Goal: Task Accomplishment & Management: Complete application form

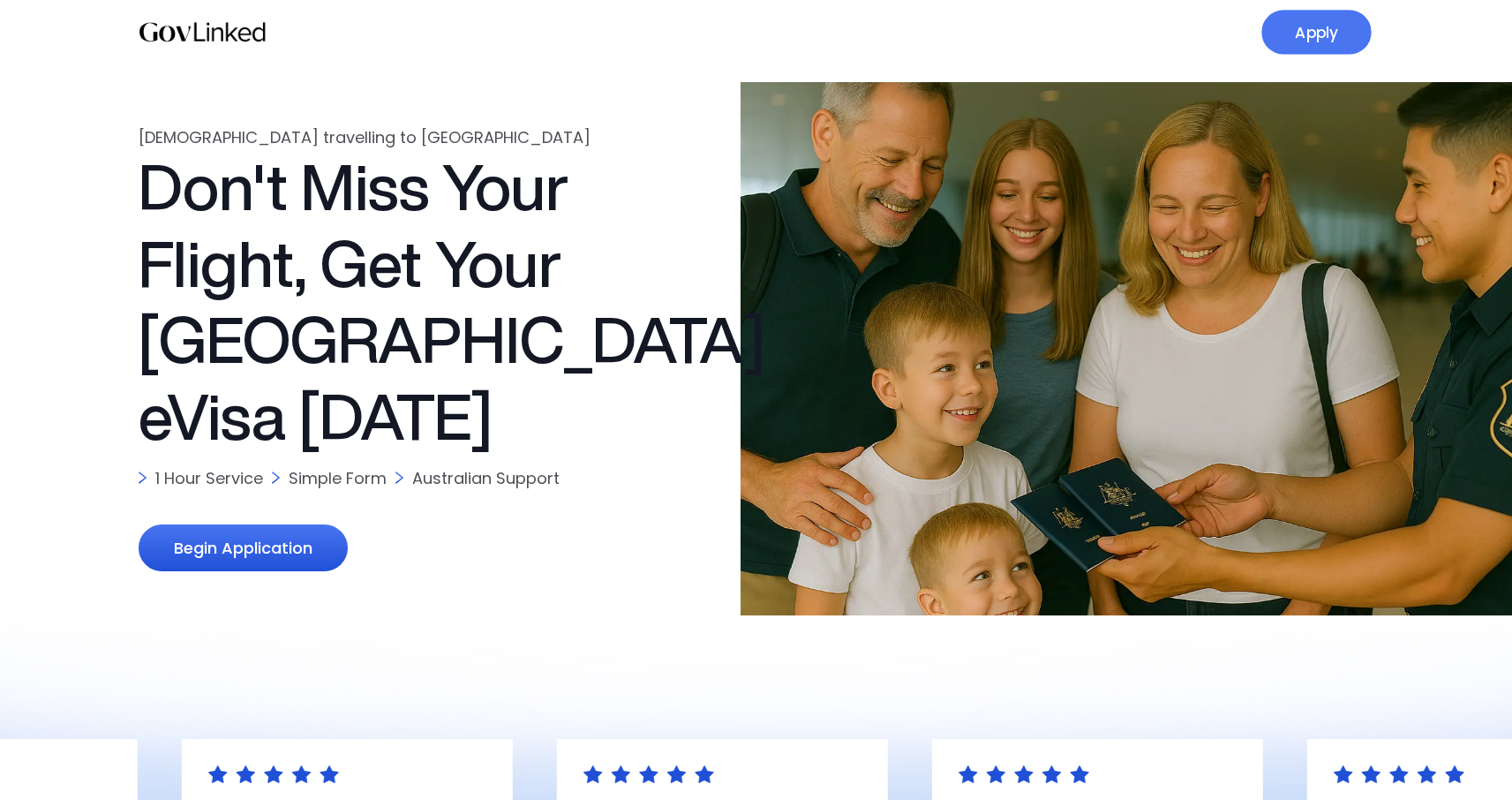
click at [1338, 31] on link "Apply" at bounding box center [1315, 32] width 109 height 45
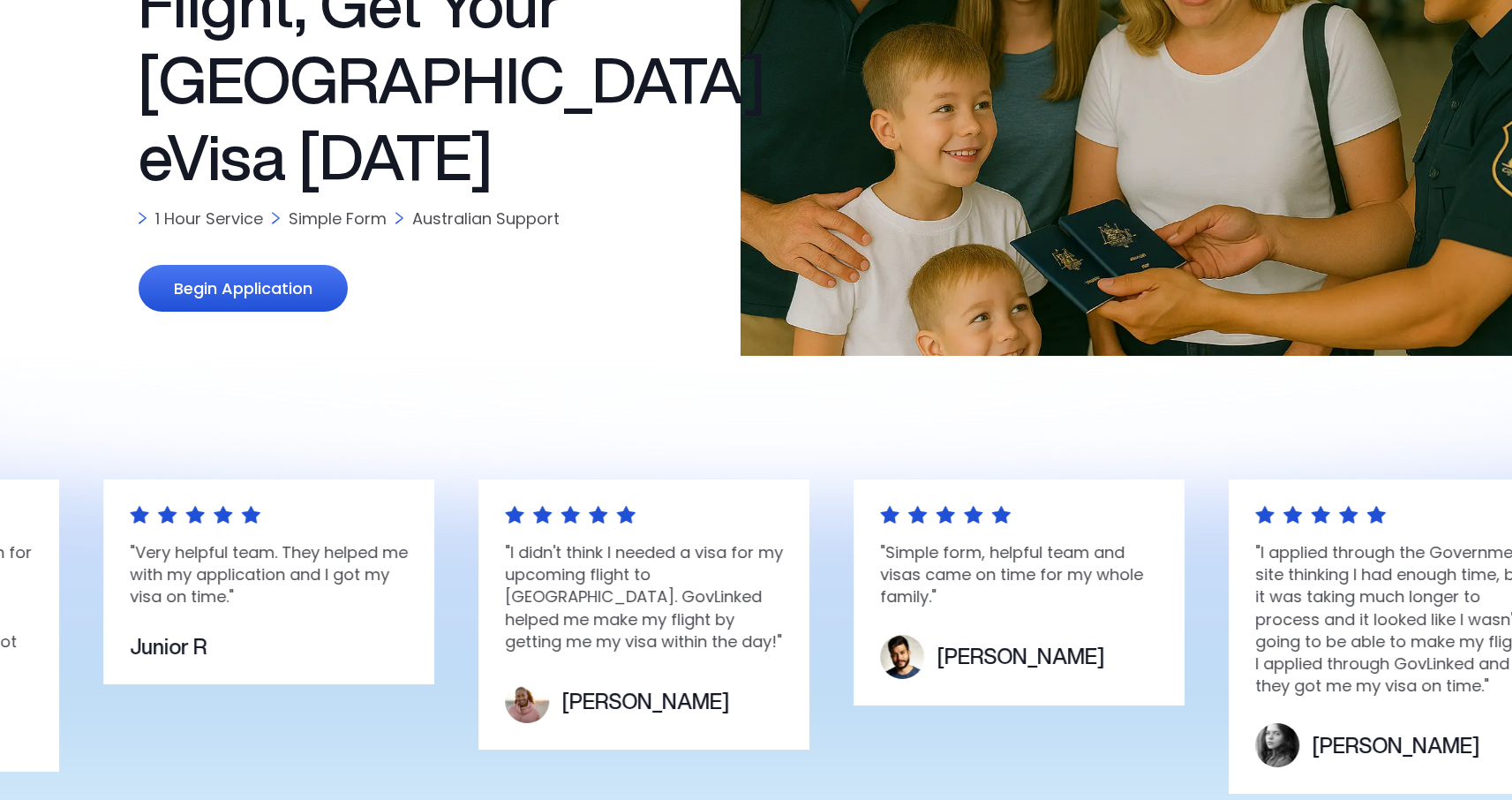
scroll to position [344, 0]
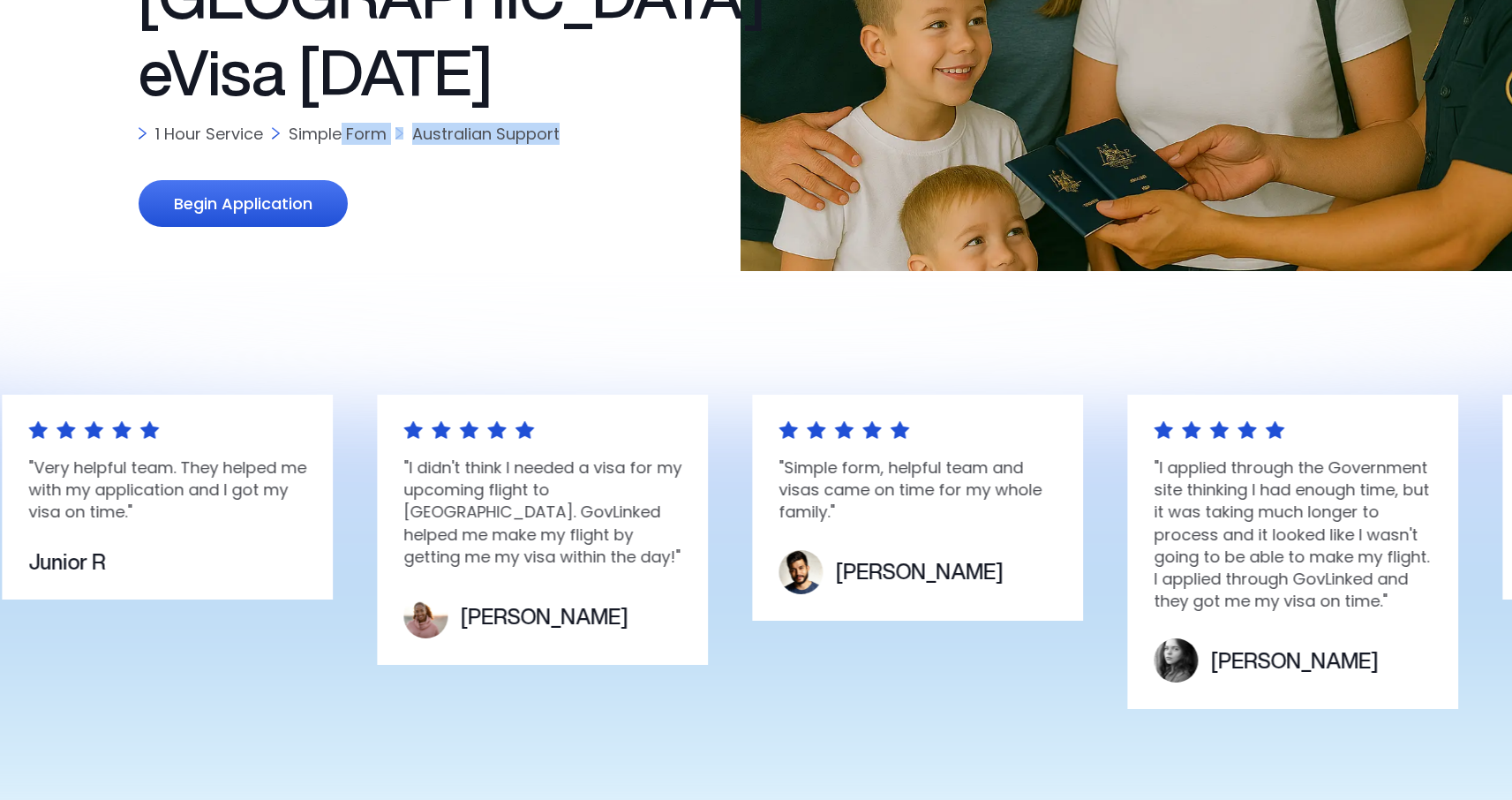
drag, startPoint x: 339, startPoint y: 130, endPoint x: 563, endPoint y: 126, distance: 224.0
click at [563, 127] on div "1 Hour Service Simple Form Australian Support" at bounding box center [416, 133] width 556 height 22
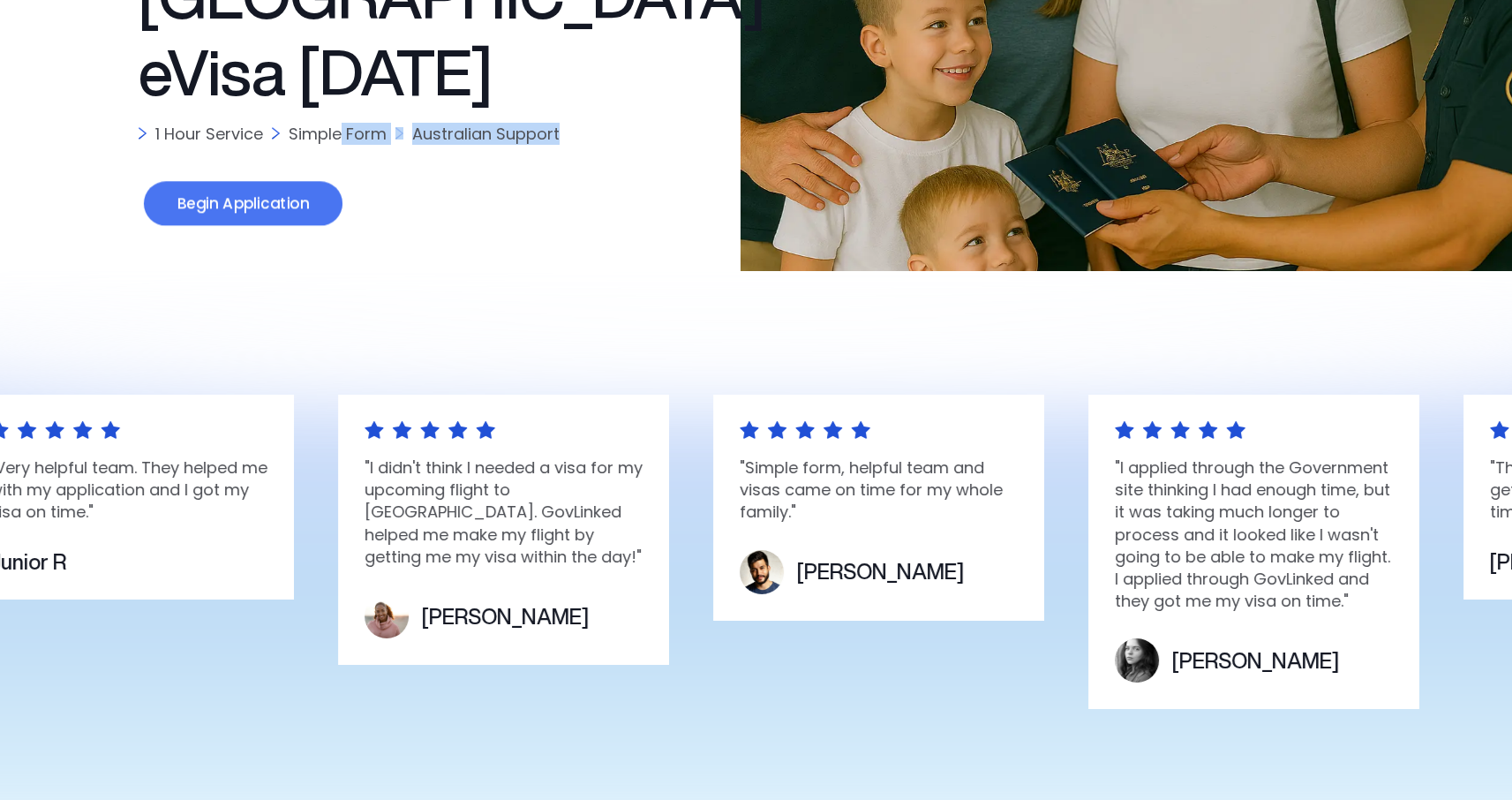
click at [207, 209] on link "Begin Application" at bounding box center [243, 204] width 199 height 45
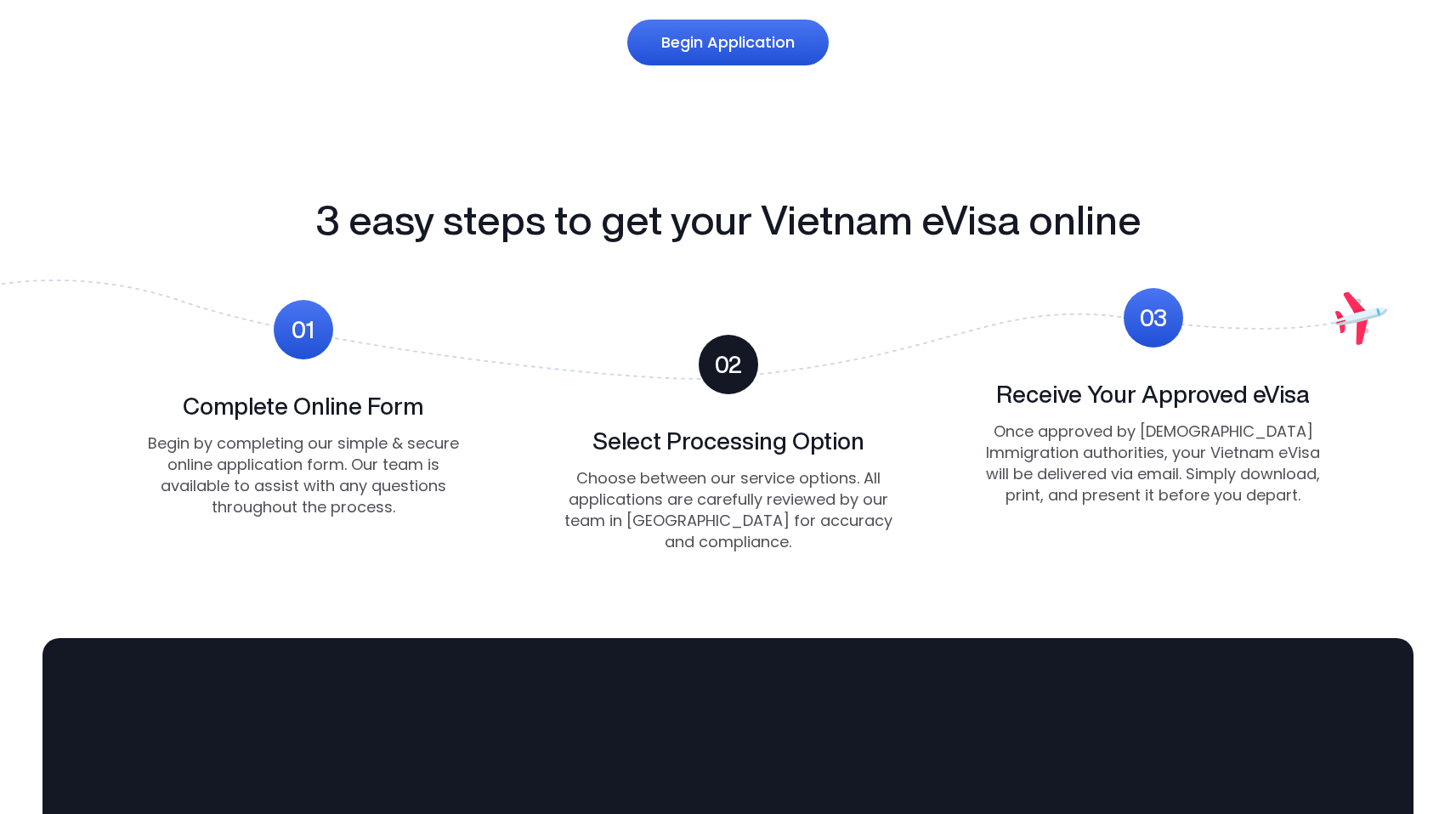
scroll to position [1350, 0]
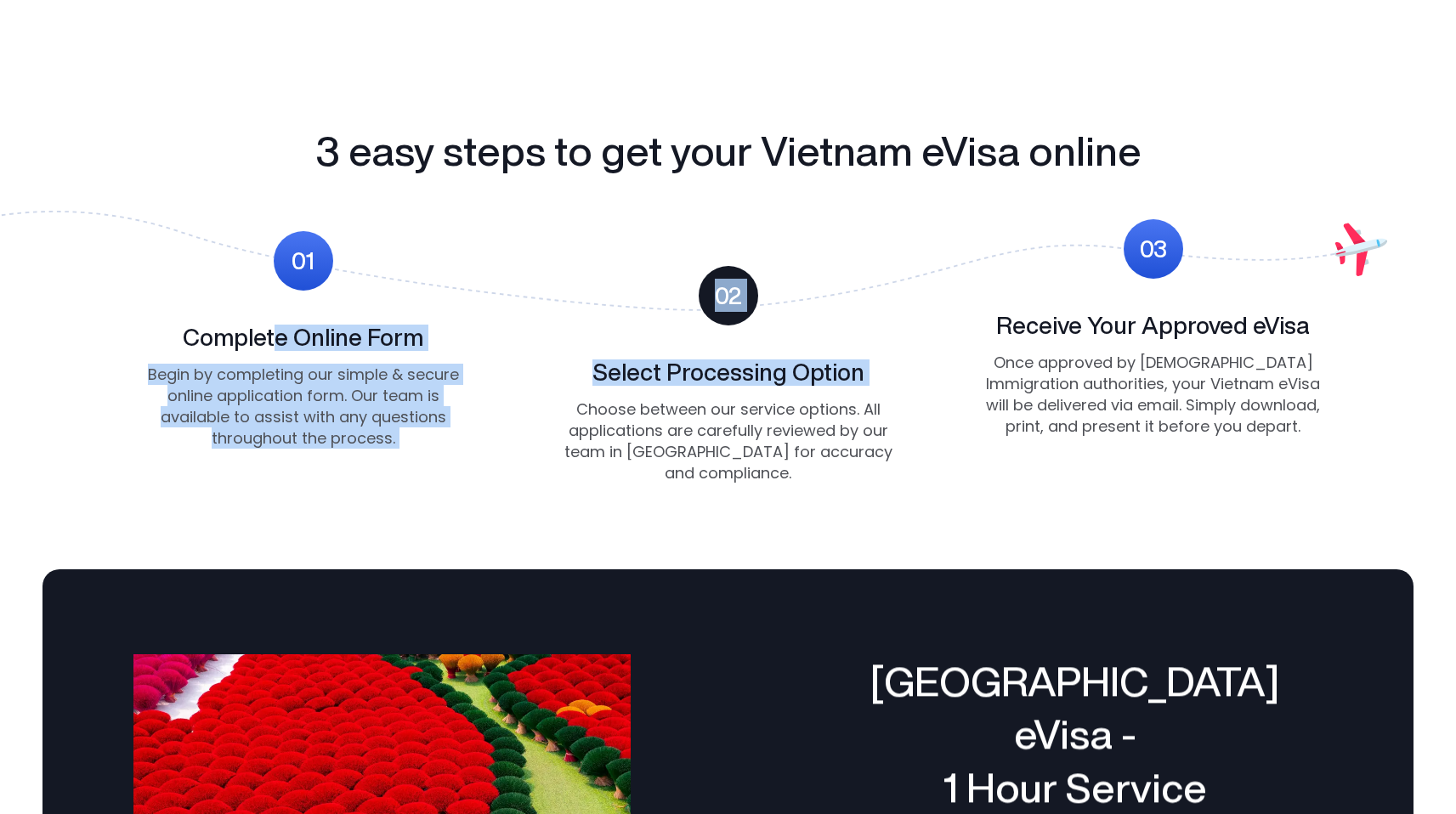
drag, startPoint x: 273, startPoint y: 338, endPoint x: 517, endPoint y: 338, distance: 244.0
click at [517, 338] on div "01 Complete Online Form Begin by completing our simple & secure online applicat…" at bounding box center [728, 352] width 1190 height 265
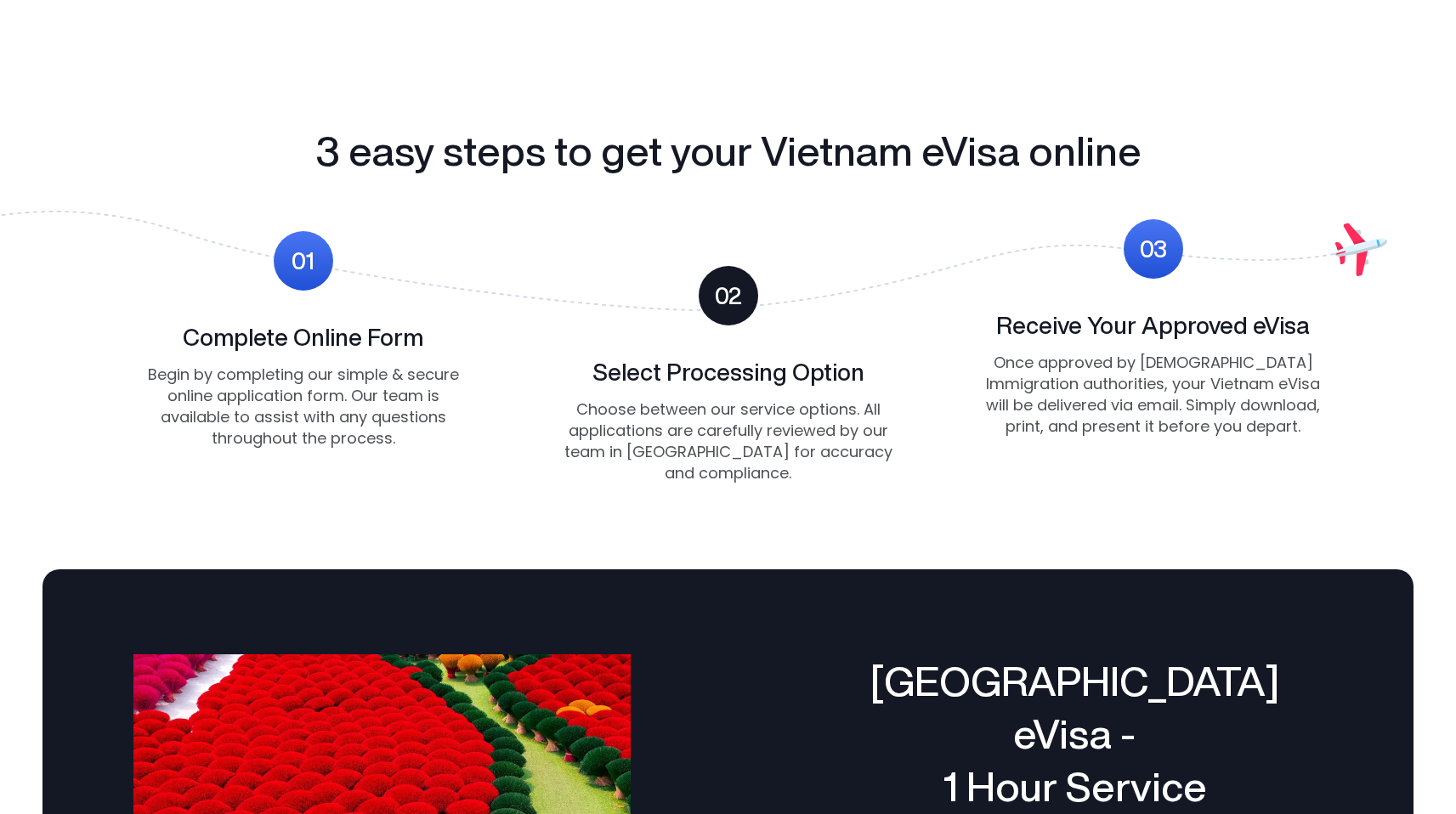
click at [746, 372] on h3 "Select Processing Option" at bounding box center [728, 372] width 272 height 27
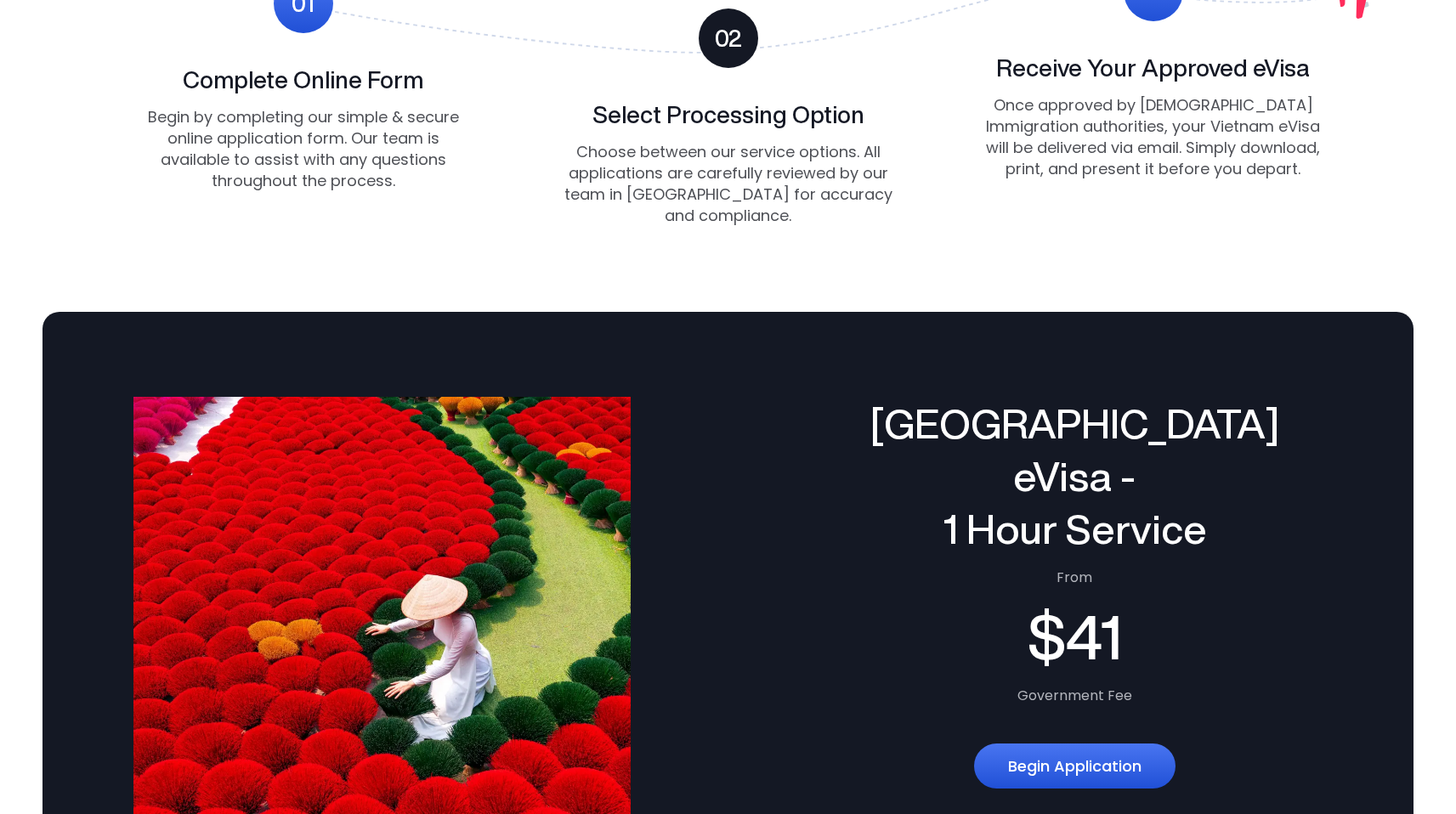
scroll to position [1535, 0]
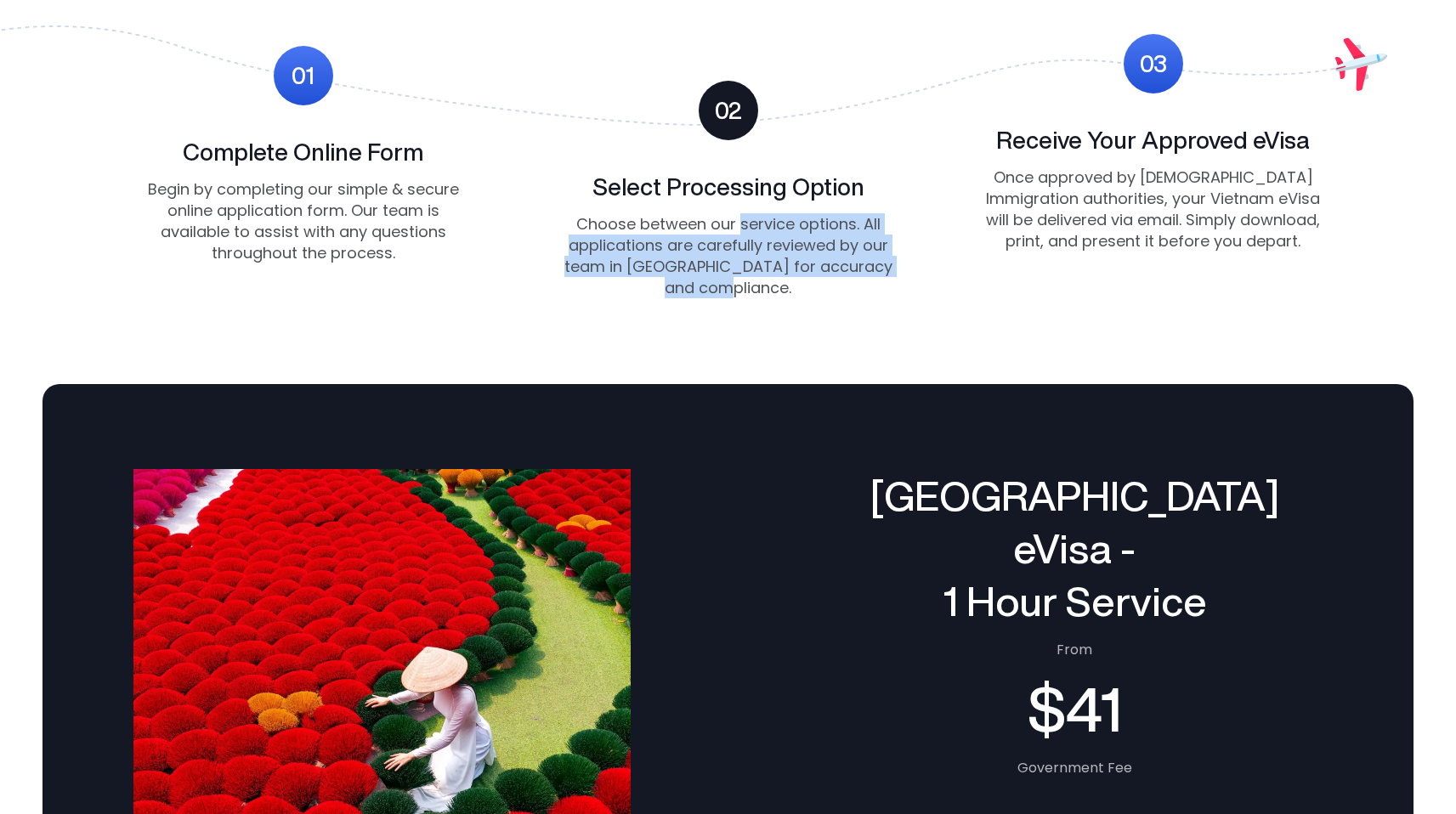
drag, startPoint x: 742, startPoint y: 229, endPoint x: 813, endPoint y: 286, distance: 91.0
click at [813, 286] on p "Choose between our service options. All applications are carefully reviewed by …" at bounding box center [728, 256] width 340 height 86
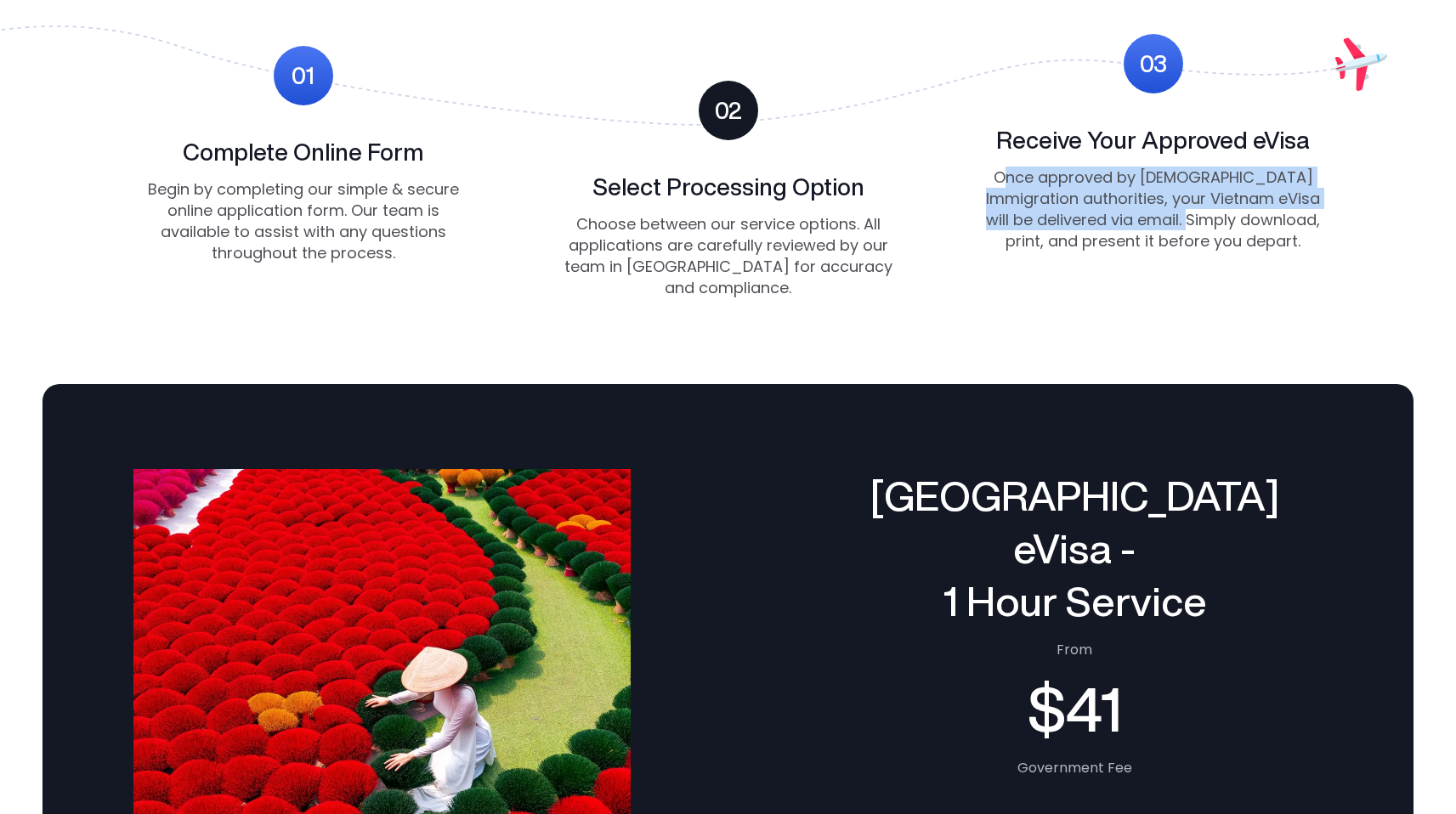
drag, startPoint x: 998, startPoint y: 180, endPoint x: 1217, endPoint y: 227, distance: 224.0
click at [1213, 226] on p "Once approved by [DEMOGRAPHIC_DATA] Immigration authorities, your Vietnam eVisa…" at bounding box center [1153, 209] width 340 height 86
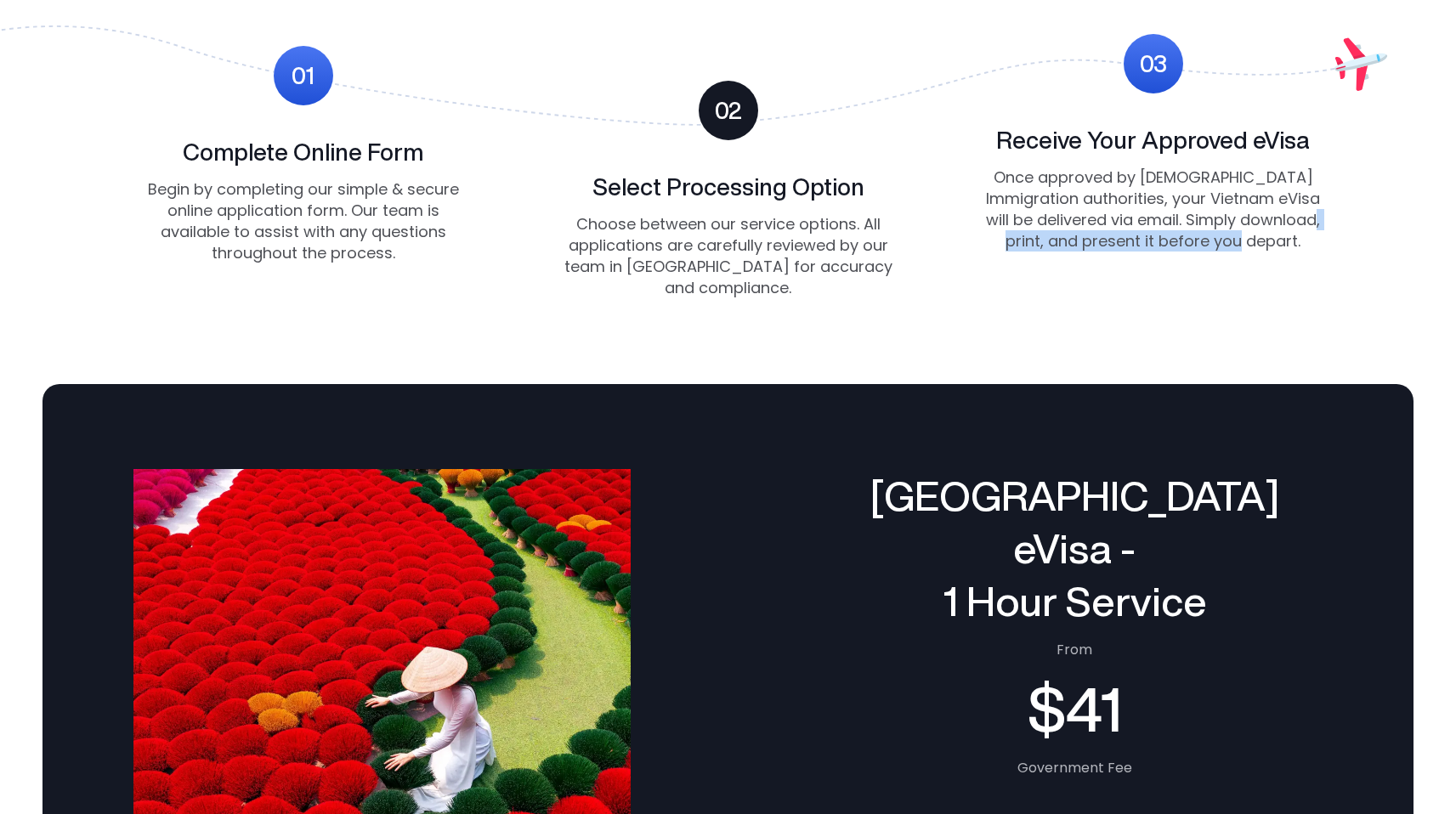
drag, startPoint x: 1340, startPoint y: 229, endPoint x: 1261, endPoint y: 288, distance: 98.6
click at [1261, 288] on div "01 Complete Online Form Begin by completing our simple & secure online applicat…" at bounding box center [728, 166] width 1241 height 265
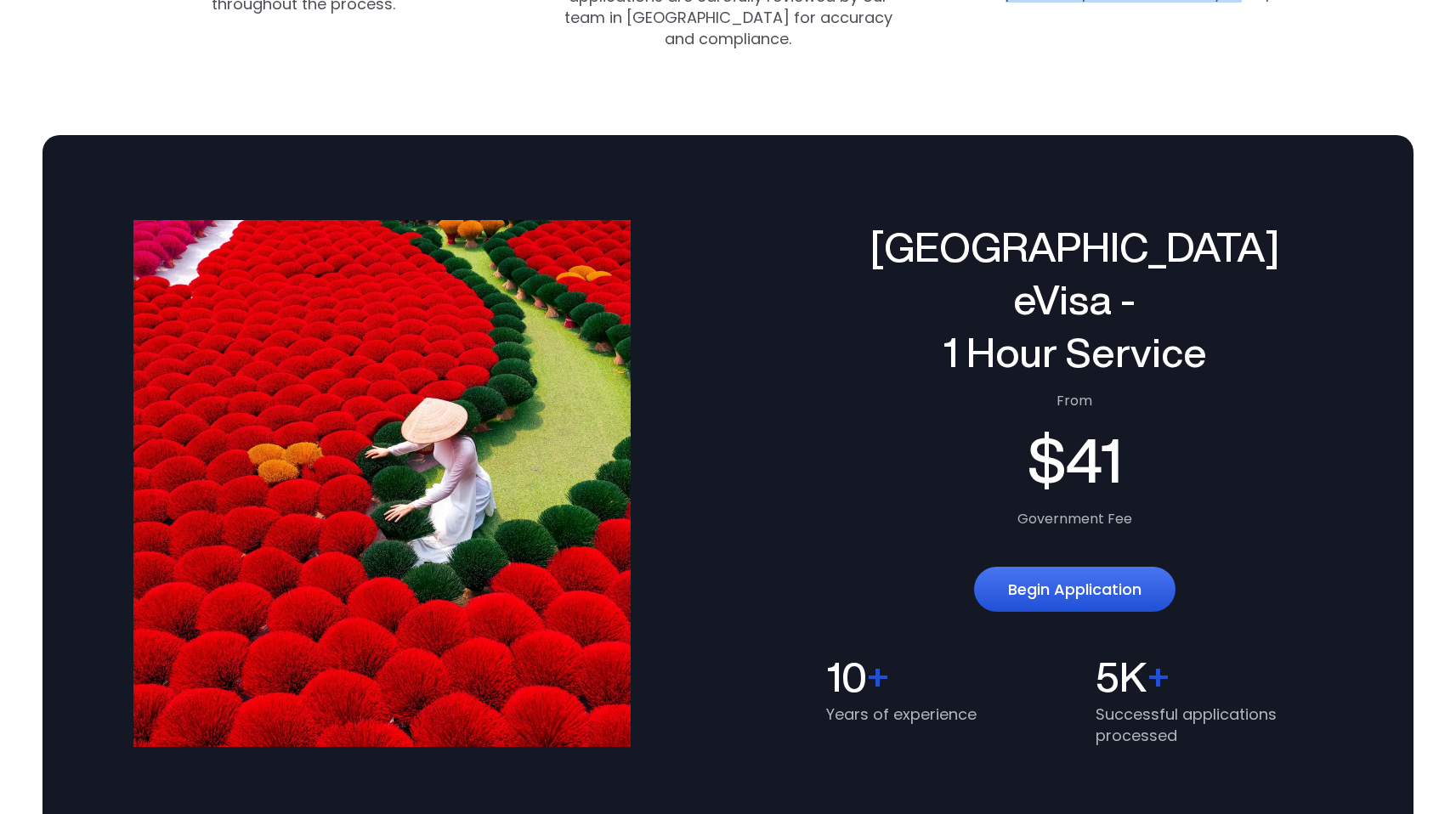
scroll to position [1704, 0]
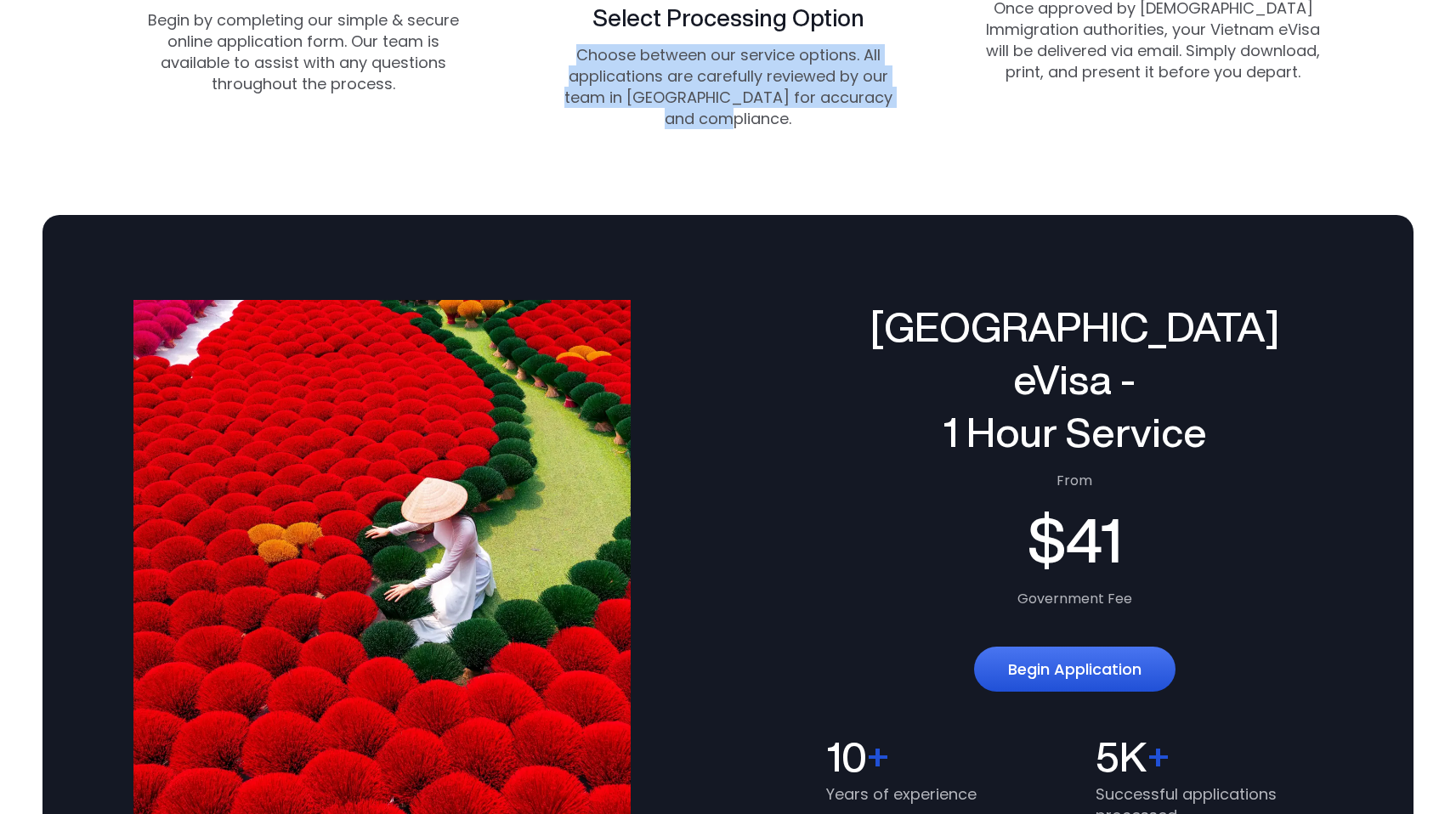
drag, startPoint x: 574, startPoint y: 50, endPoint x: 780, endPoint y: 127, distance: 219.9
click at [780, 127] on p "Choose between our service options. All applications are carefully reviewed by …" at bounding box center [728, 87] width 340 height 86
drag, startPoint x: 781, startPoint y: 126, endPoint x: 566, endPoint y: 54, distance: 226.7
click at [566, 54] on p "Choose between our service options. All applications are carefully reviewed by …" at bounding box center [728, 87] width 340 height 86
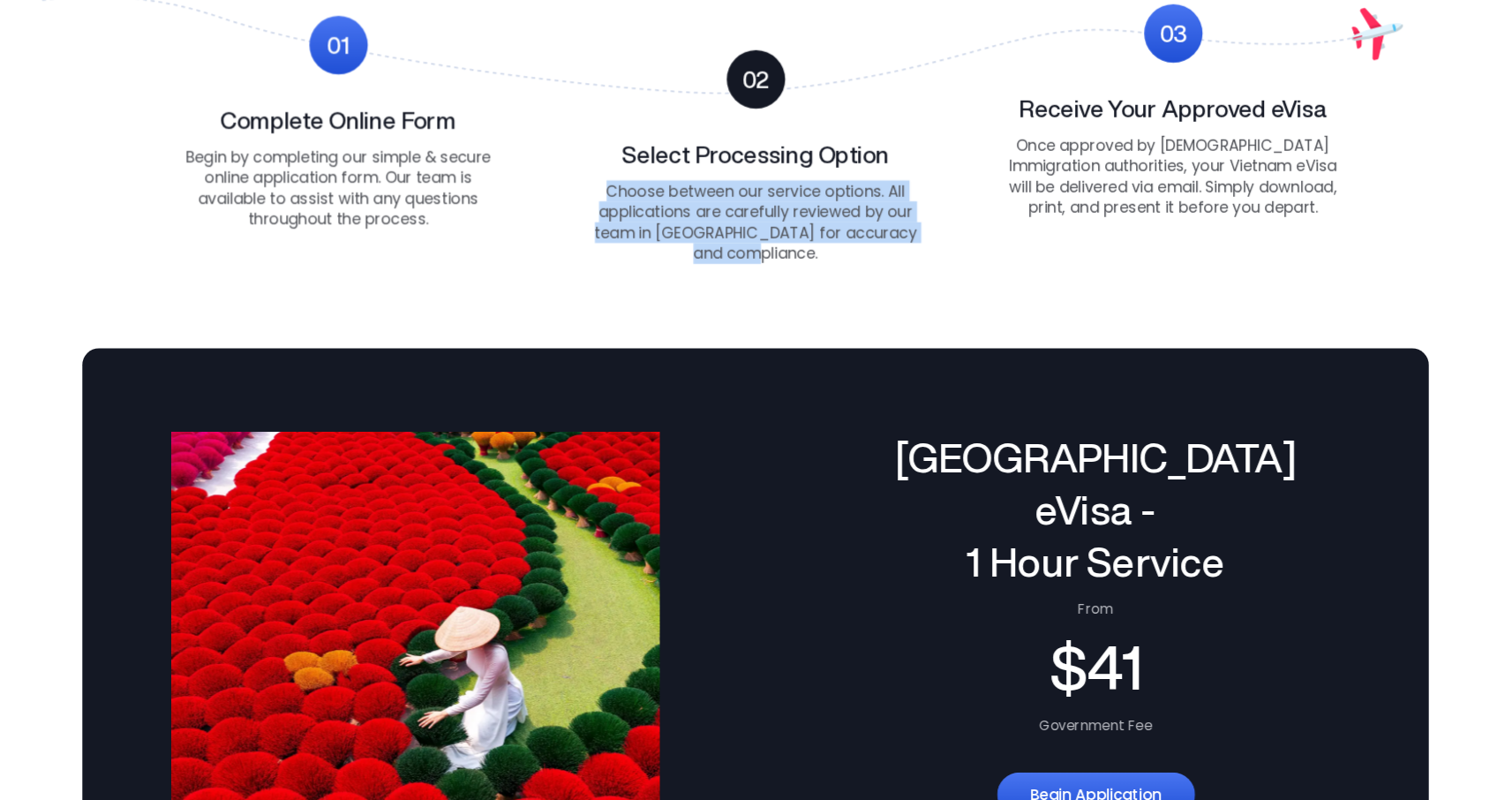
scroll to position [1618, 0]
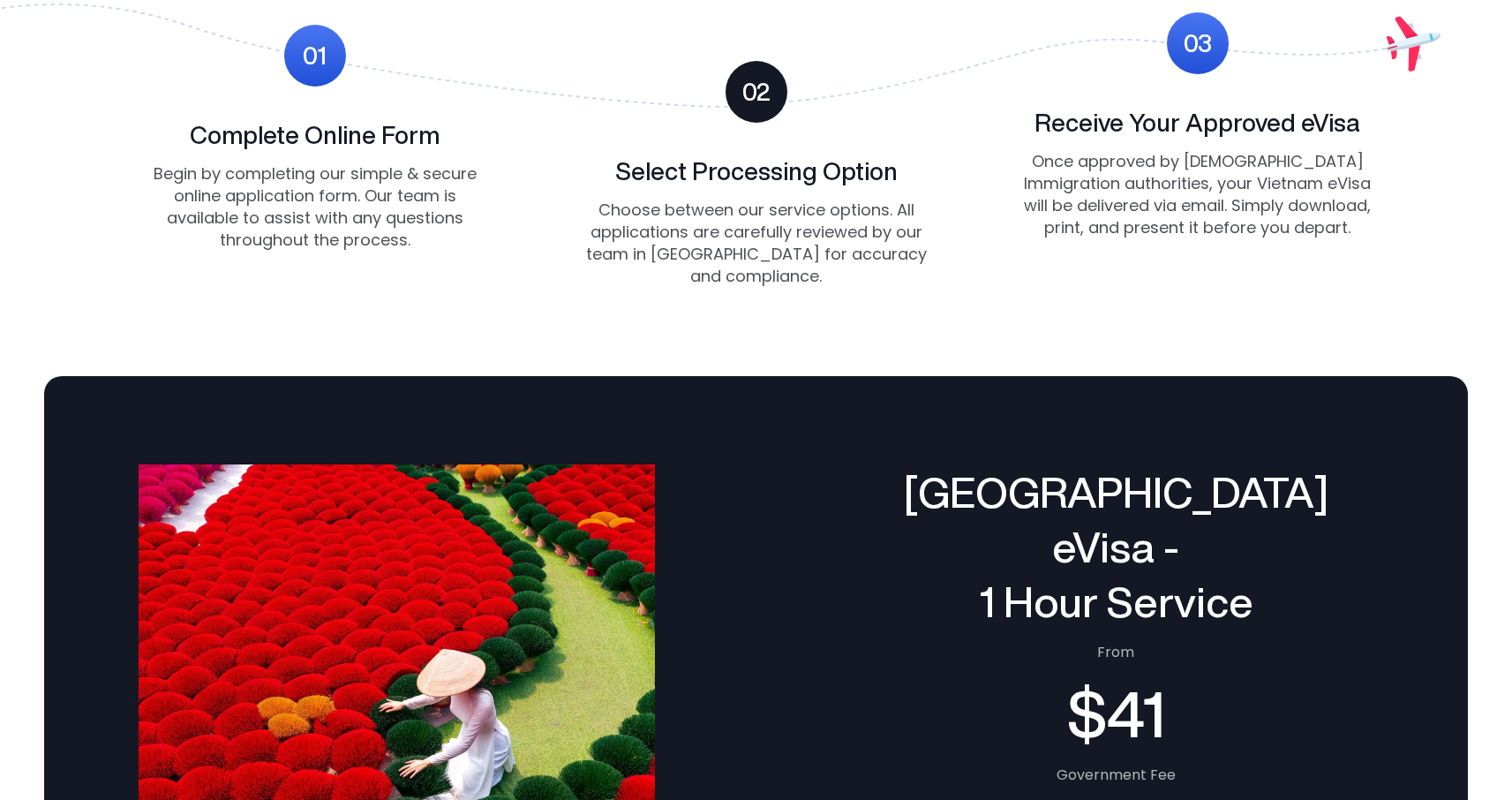
click at [318, 39] on div "01" at bounding box center [314, 54] width 24 height 34
click at [686, 85] on div "02 Select Processing Option Choose between our service options. All application…" at bounding box center [756, 174] width 353 height 227
click at [1171, 47] on div "03" at bounding box center [1197, 42] width 62 height 62
click at [303, 53] on div "01" at bounding box center [314, 54] width 24 height 34
drag, startPoint x: 306, startPoint y: 137, endPoint x: 464, endPoint y: 136, distance: 158.0
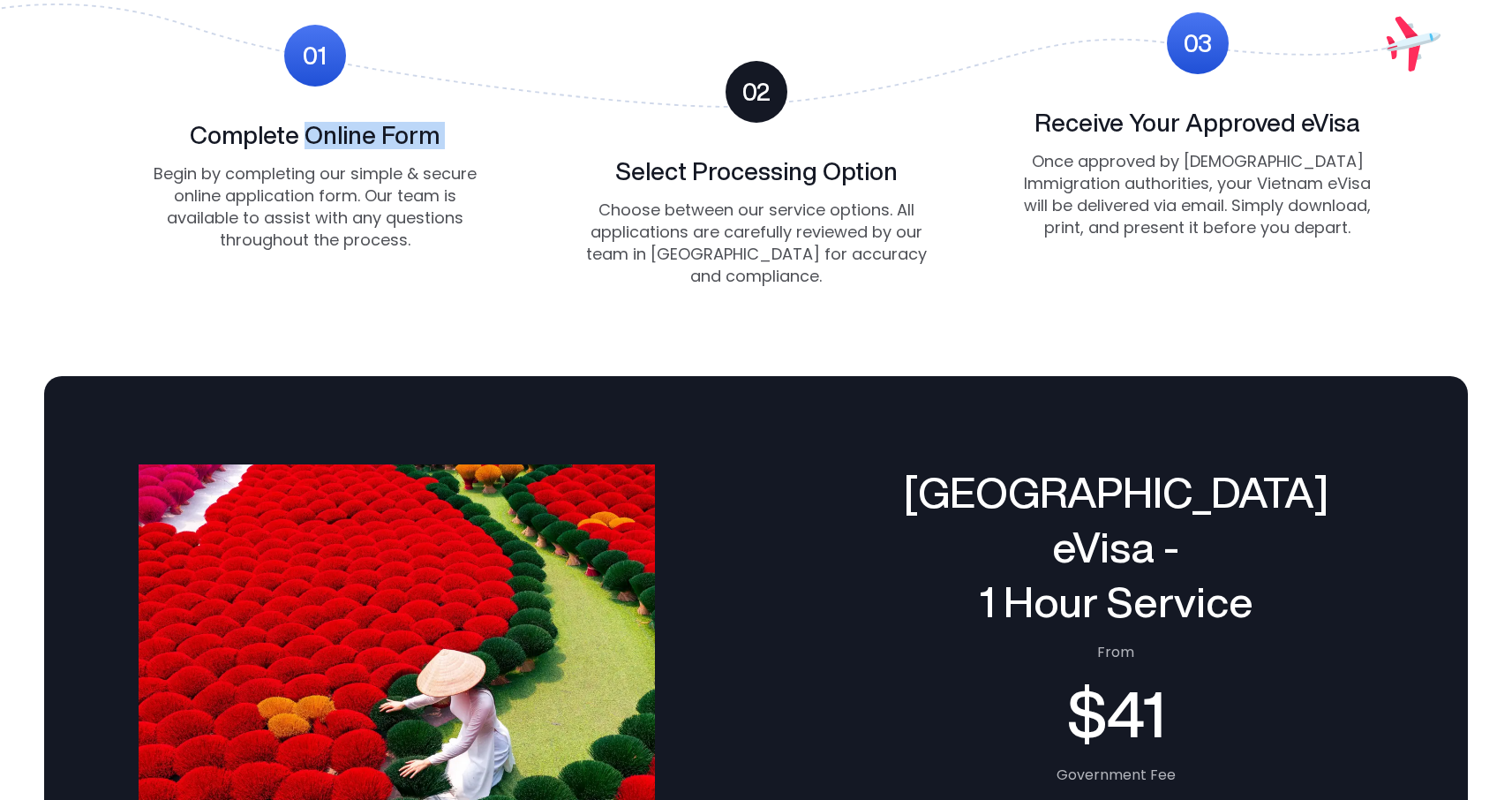
click at [467, 137] on div "01 Complete Online Form Begin by completing our simple & secure online applicat…" at bounding box center [315, 138] width 353 height 227
click at [464, 136] on div "01 Complete Online Form Begin by completing our simple & secure online applicat…" at bounding box center [315, 138] width 353 height 227
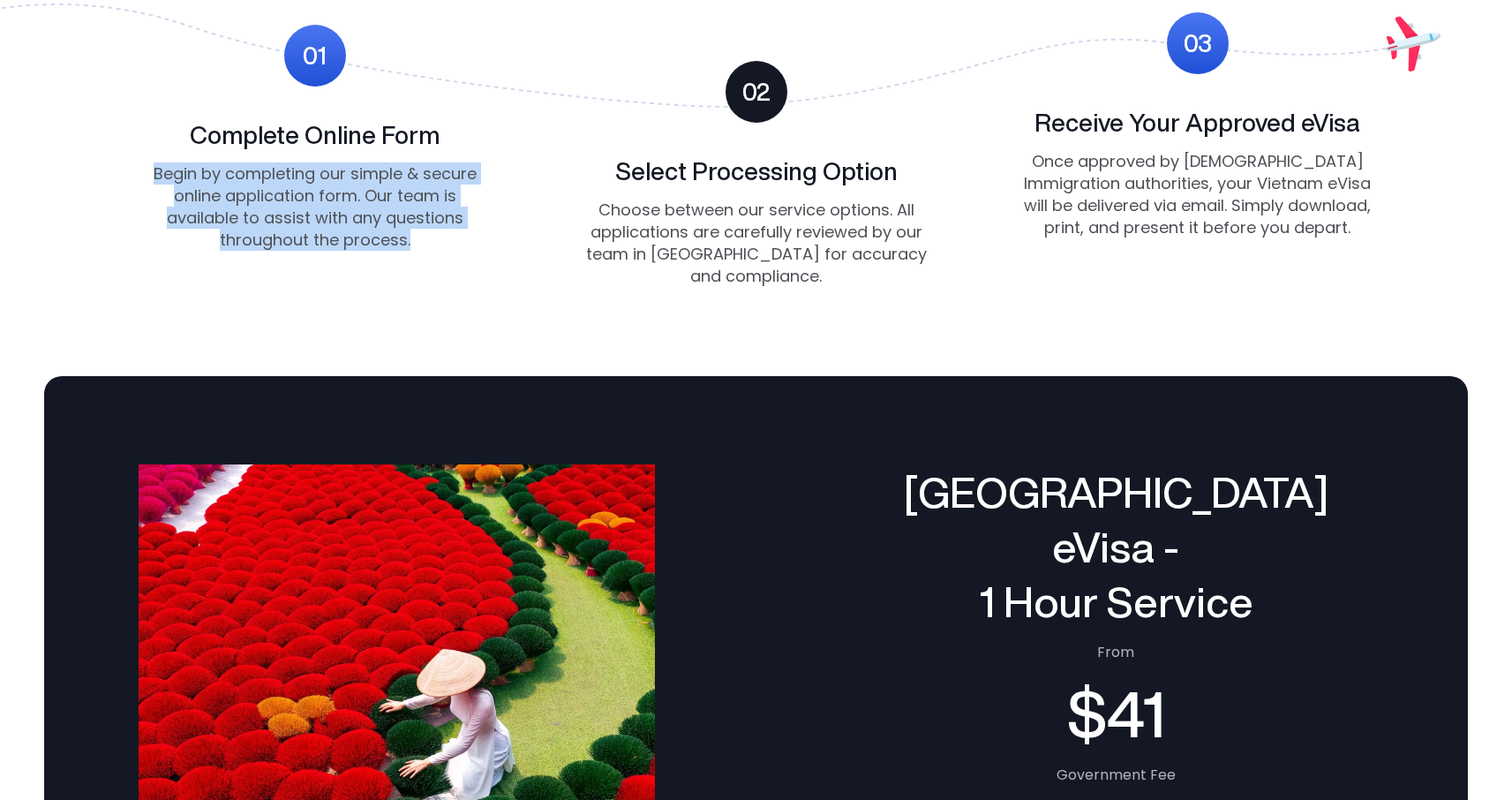
drag, startPoint x: 138, startPoint y: 164, endPoint x: 467, endPoint y: 253, distance: 340.8
click at [467, 253] on div "01 Complete Online Form Begin by completing our simple & secure online applicat…" at bounding box center [756, 150] width 1235 height 276
click at [455, 217] on p "Begin by completing our simple & secure online application form. Our team is av…" at bounding box center [315, 207] width 353 height 89
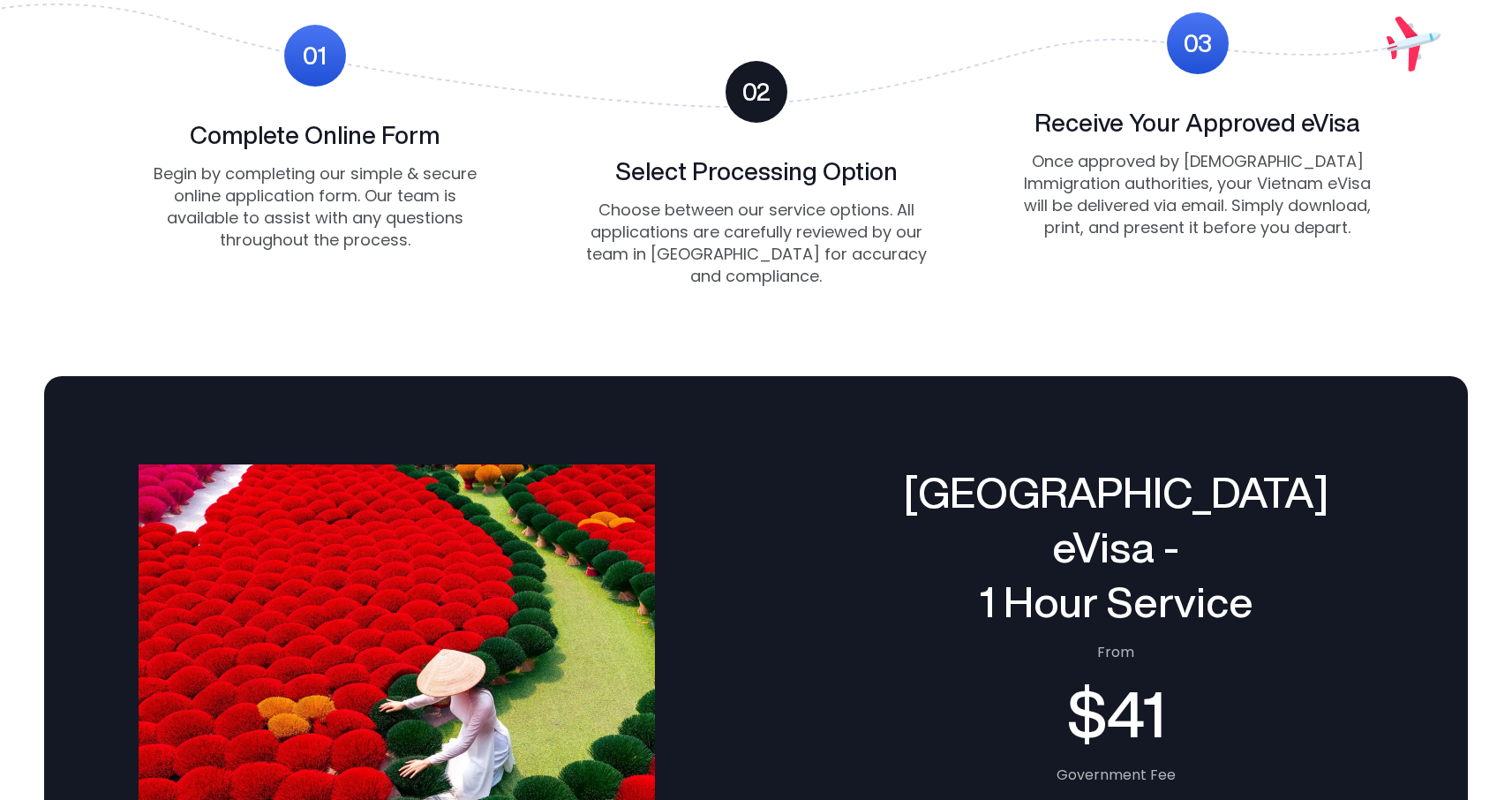
click at [455, 217] on p "Begin by completing our simple & secure online application form. Our team is av…" at bounding box center [315, 207] width 353 height 89
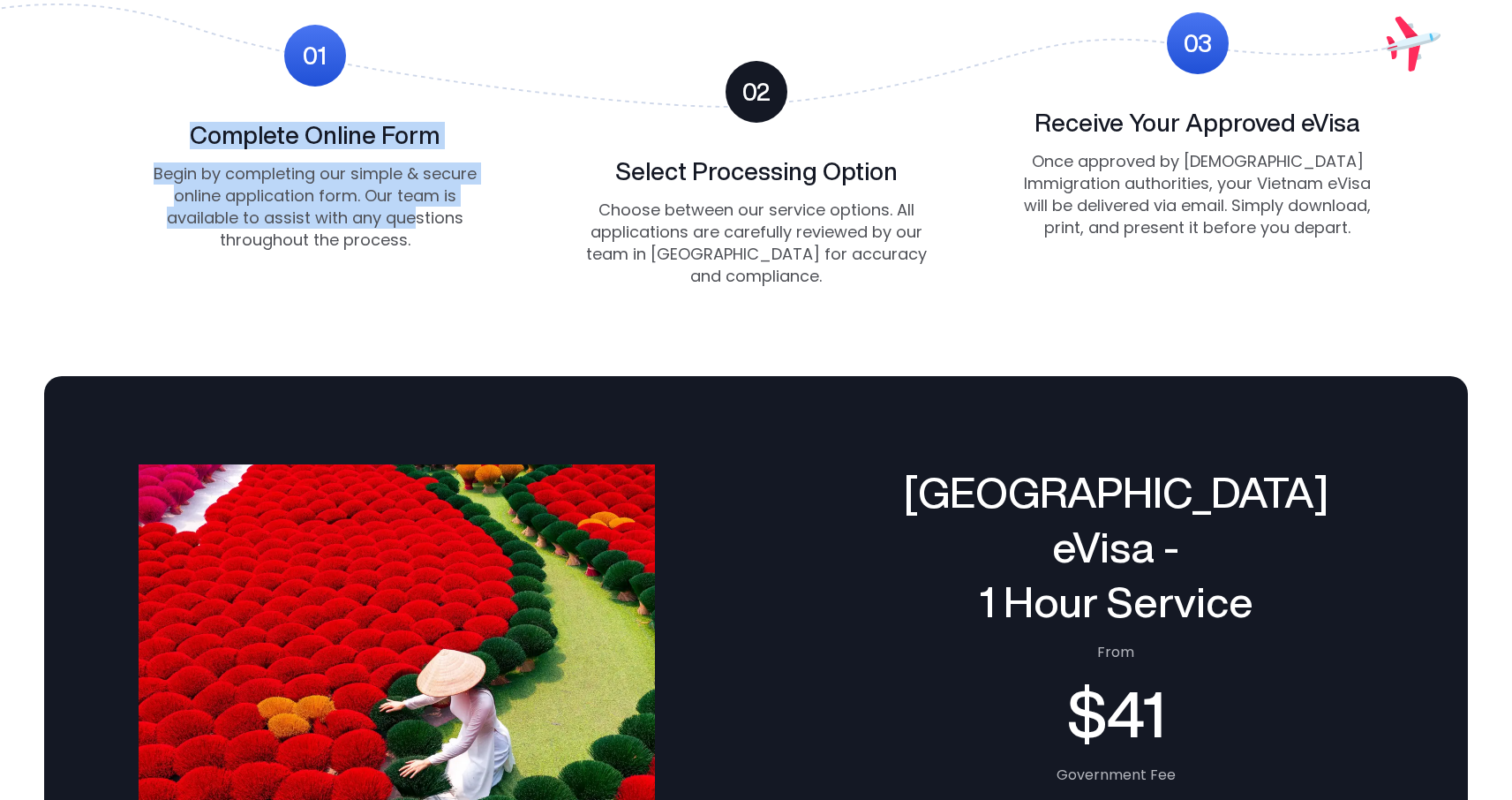
drag, startPoint x: 150, startPoint y: 116, endPoint x: 420, endPoint y: 226, distance: 291.5
click at [420, 226] on div "01 Complete Online Form Begin by completing our simple & secure online applicat…" at bounding box center [315, 138] width 353 height 227
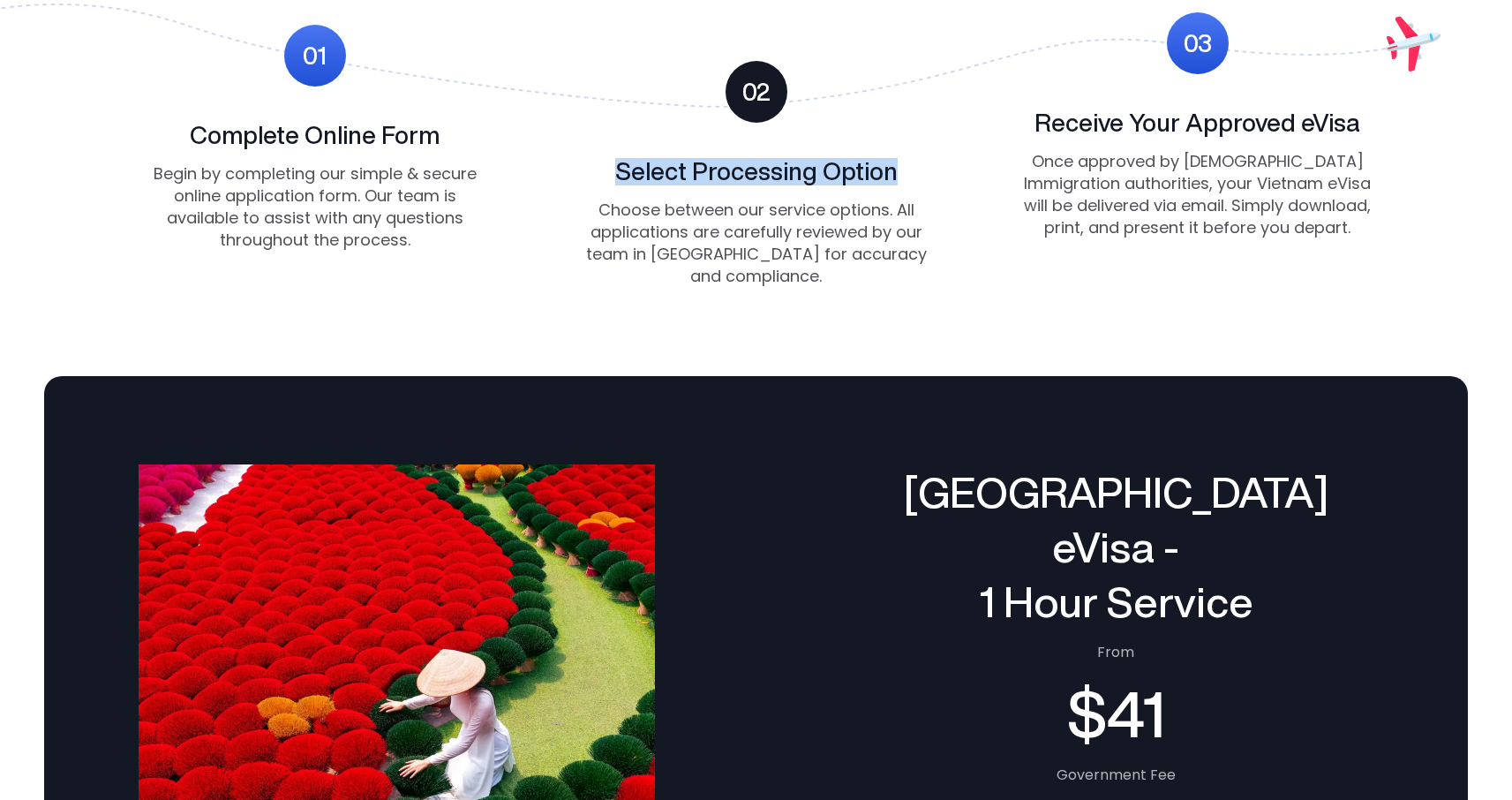
drag, startPoint x: 618, startPoint y: 173, endPoint x: 895, endPoint y: 188, distance: 277.4
click at [895, 188] on div "02 Select Processing Option Choose between our service options. All application…" at bounding box center [756, 174] width 353 height 227
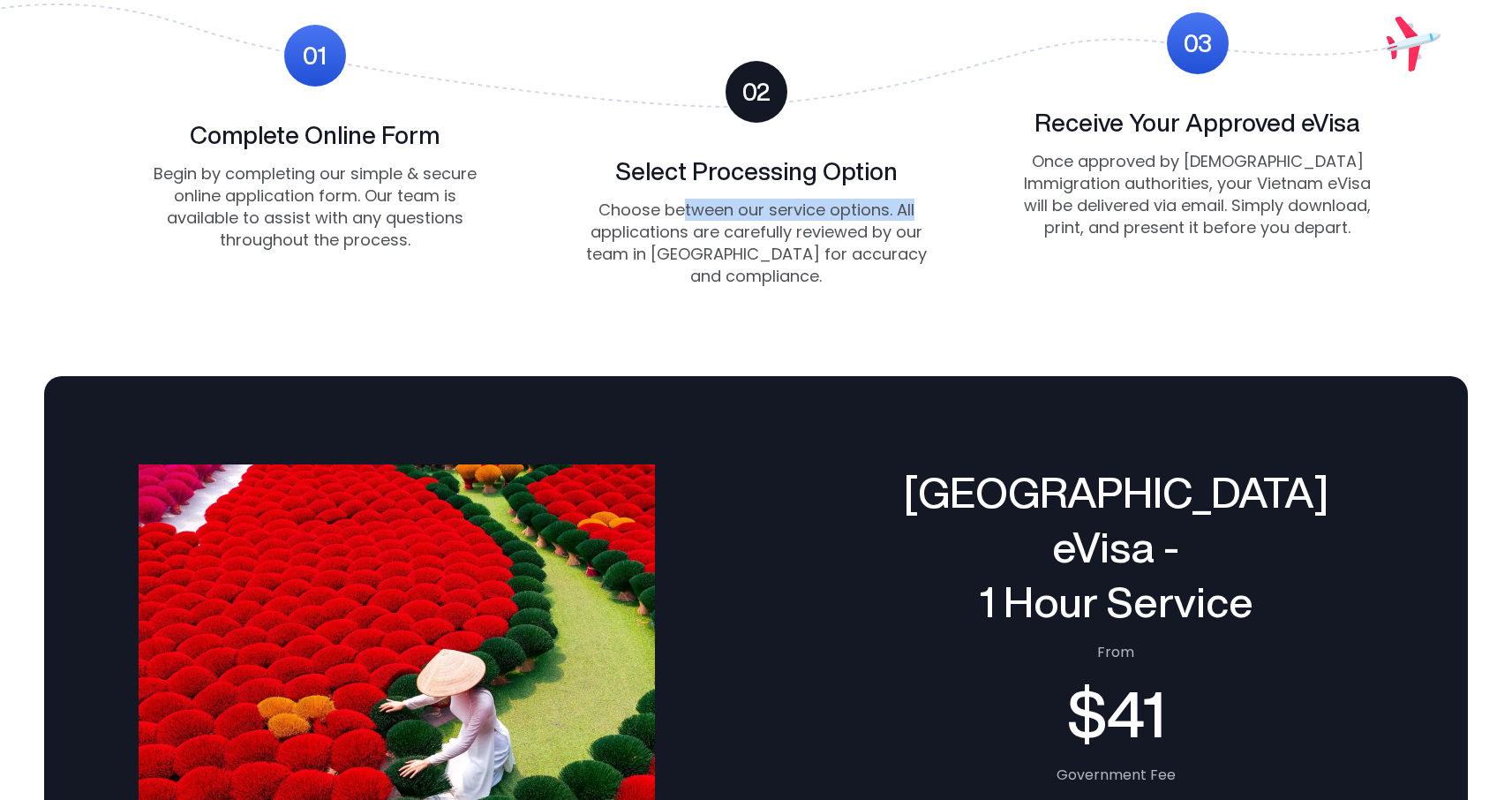
drag, startPoint x: 679, startPoint y: 218, endPoint x: 914, endPoint y: 221, distance: 235.0
click at [925, 220] on p "Choose between our service options. All applications are carefully reviewed by …" at bounding box center [756, 243] width 353 height 89
drag, startPoint x: 681, startPoint y: 238, endPoint x: 833, endPoint y: 239, distance: 152.0
click at [833, 239] on p "Choose between our service options. All applications are carefully reviewed by …" at bounding box center [756, 243] width 353 height 89
click at [830, 248] on p "Choose between our service options. All applications are carefully reviewed by …" at bounding box center [756, 243] width 353 height 89
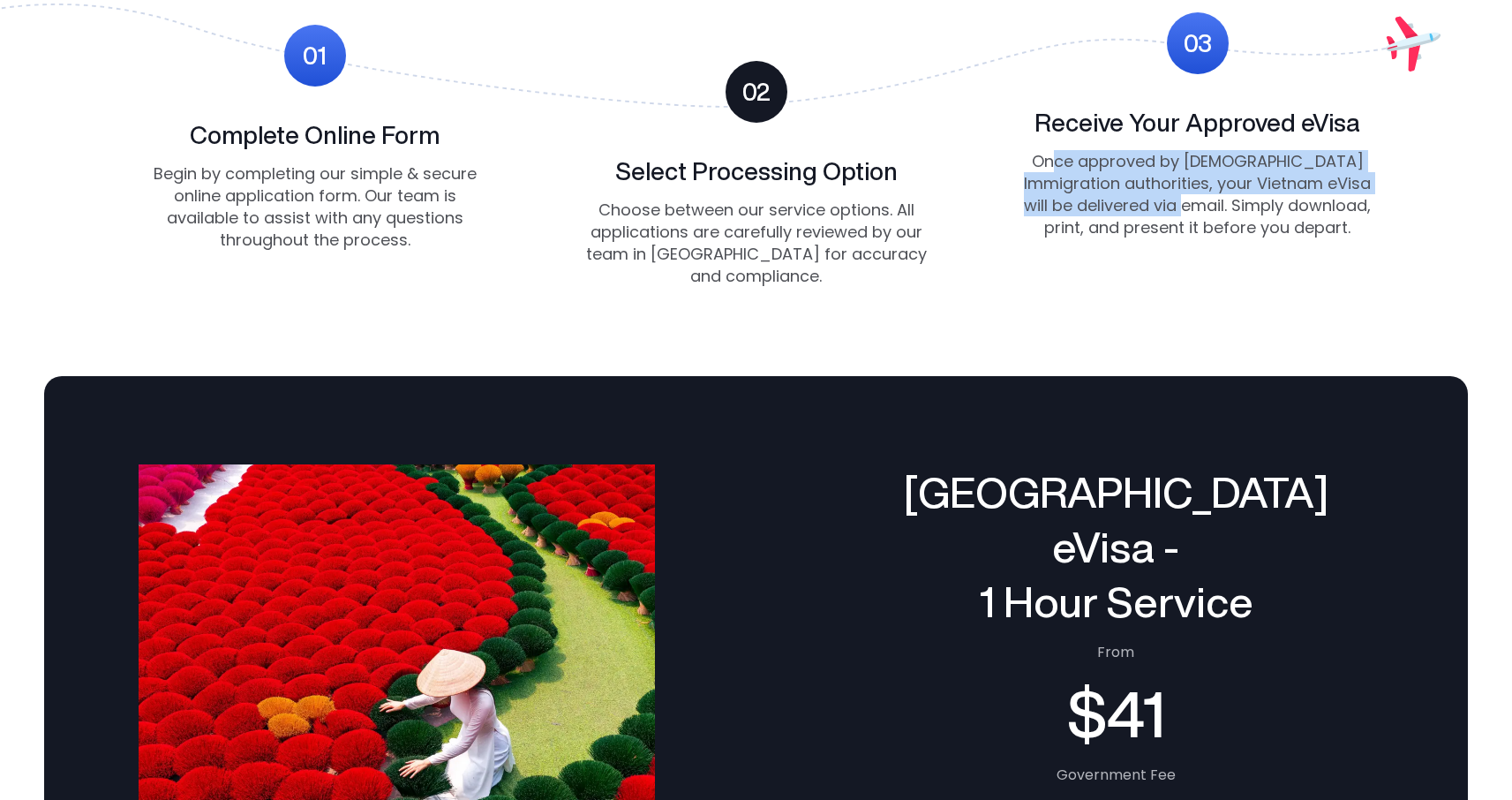
drag, startPoint x: 1046, startPoint y: 165, endPoint x: 1189, endPoint y: 198, distance: 146.8
click at [1189, 198] on p "Once approved by [DEMOGRAPHIC_DATA] Immigration authorities, your Vietnam eVisa…" at bounding box center [1198, 194] width 353 height 89
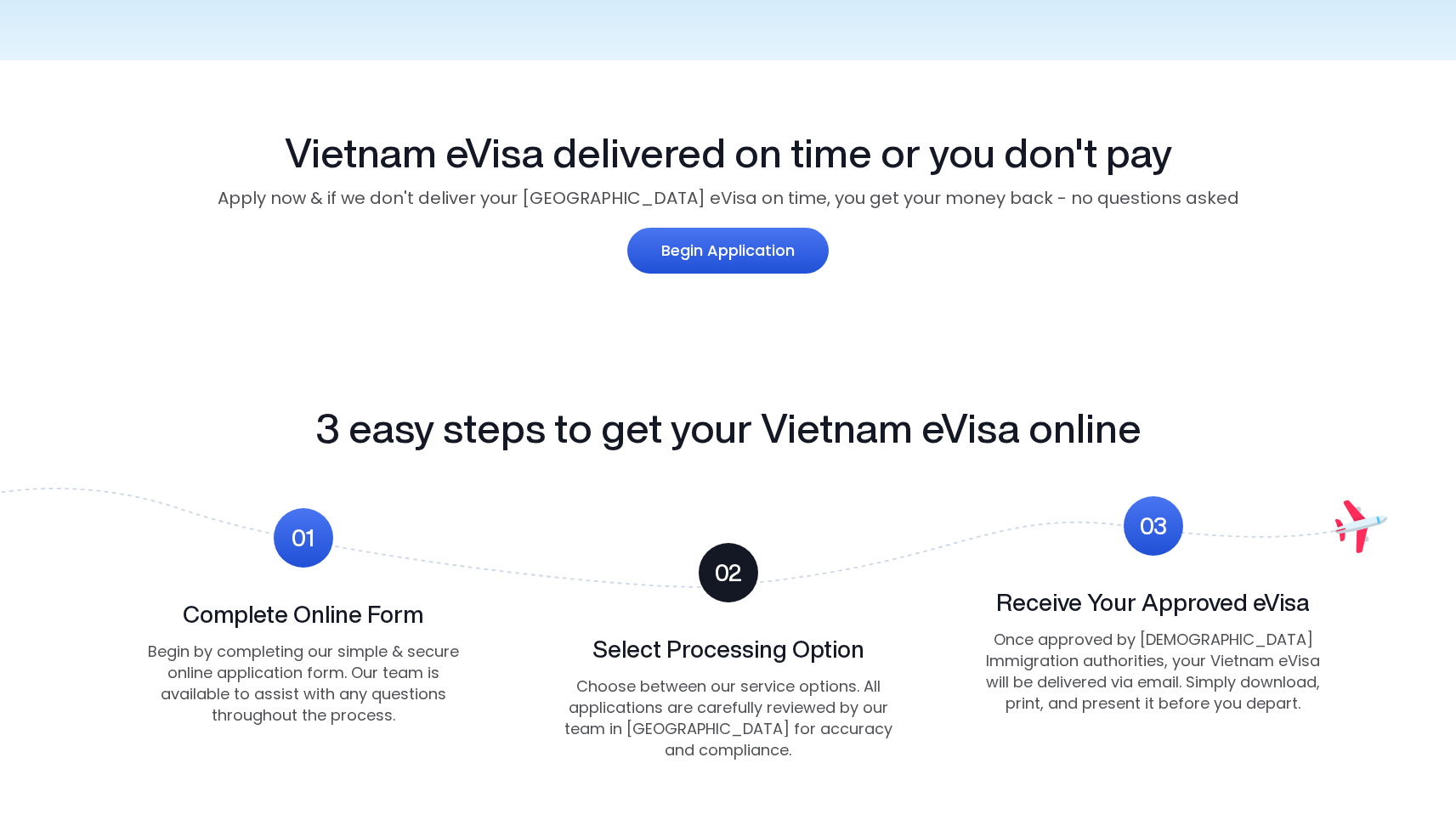
scroll to position [1096, 0]
